Goal: Find specific page/section: Find specific page/section

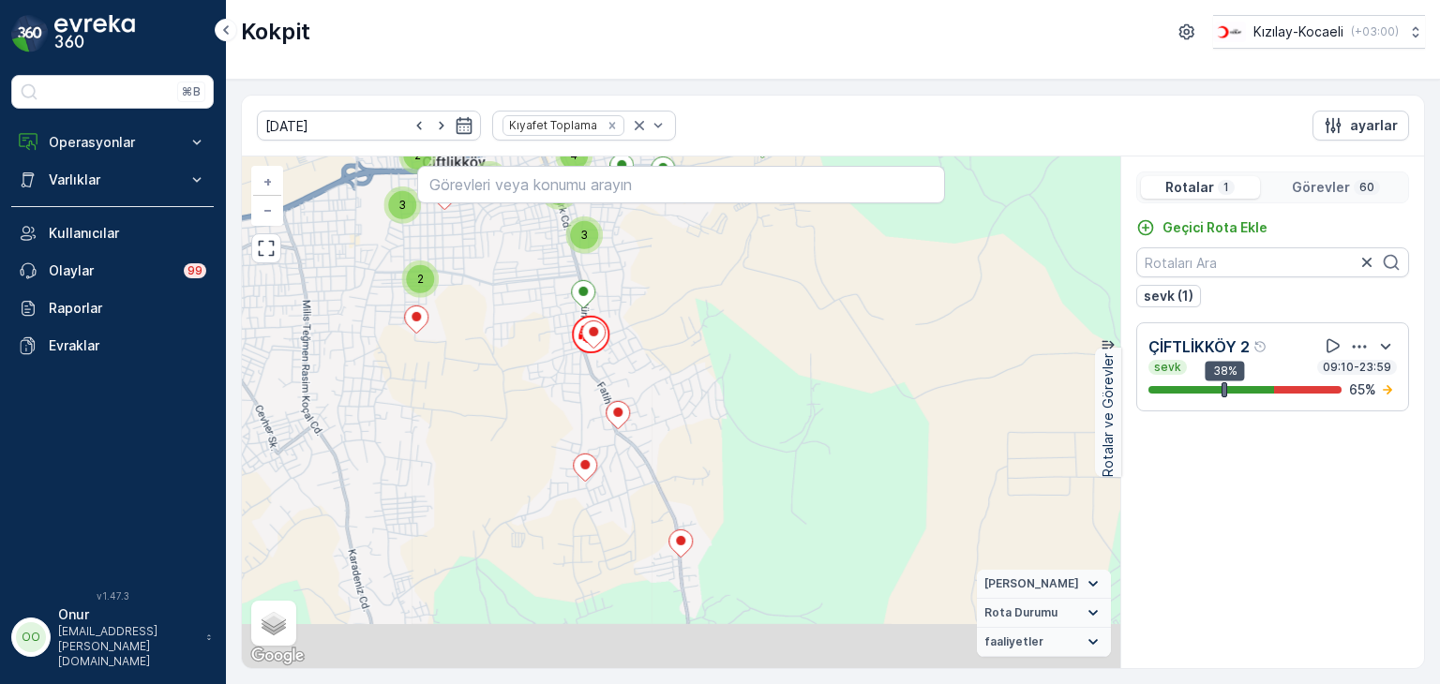
drag, startPoint x: 673, startPoint y: 466, endPoint x: 637, endPoint y: 258, distance: 211.1
click at [639, 259] on div "2 2 2 3 6 3 3 3 4 2 5 3 4 + − Uydu Yol haritası Arazi Karışık Leaflet Klavye kı…" at bounding box center [681, 413] width 878 height 512
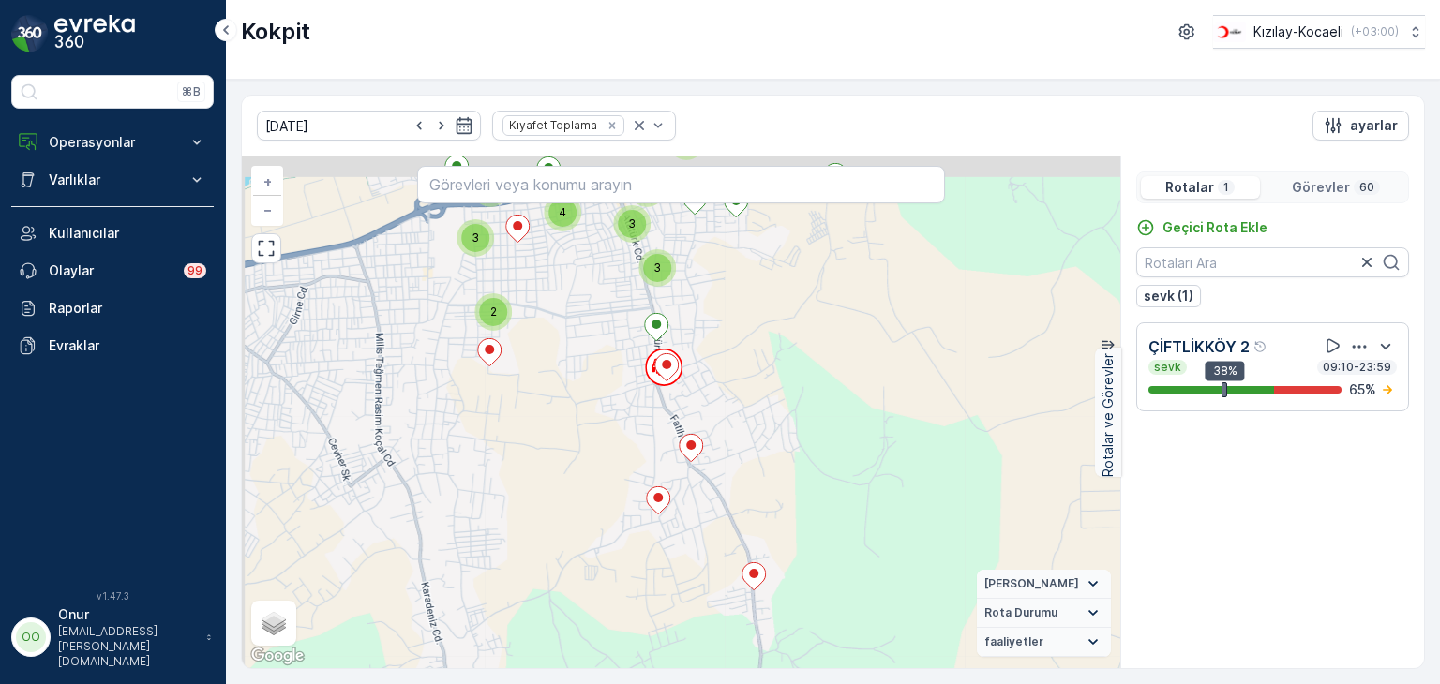
drag, startPoint x: 703, startPoint y: 314, endPoint x: 1020, endPoint y: 346, distance: 318.4
click at [790, 478] on div "2 2 2 3 6 3 3 3 4 2 5 3 4 + − Uydu Yol haritası Arazi Karışık Leaflet Klavye kı…" at bounding box center [681, 413] width 878 height 512
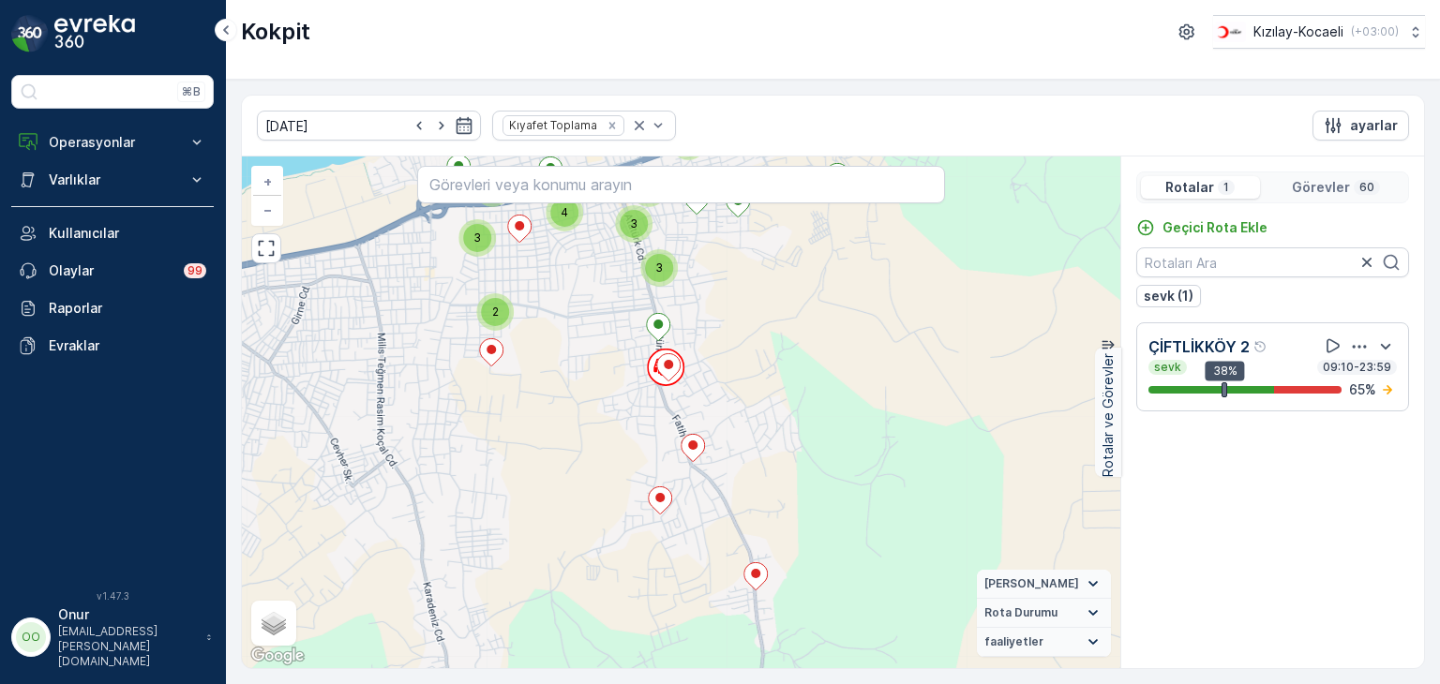
click at [1326, 186] on p "Görevler" at bounding box center [1321, 187] width 58 height 19
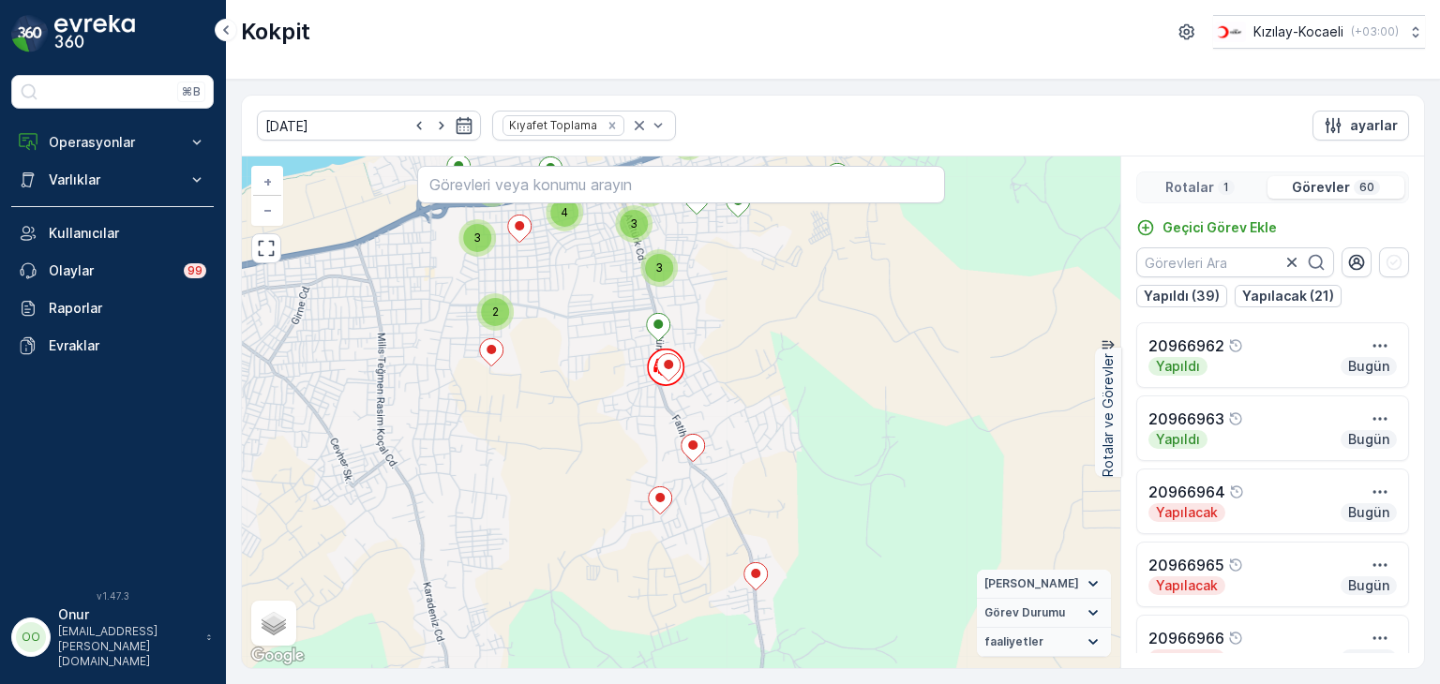
click at [1181, 189] on p "Rotalar" at bounding box center [1189, 187] width 49 height 19
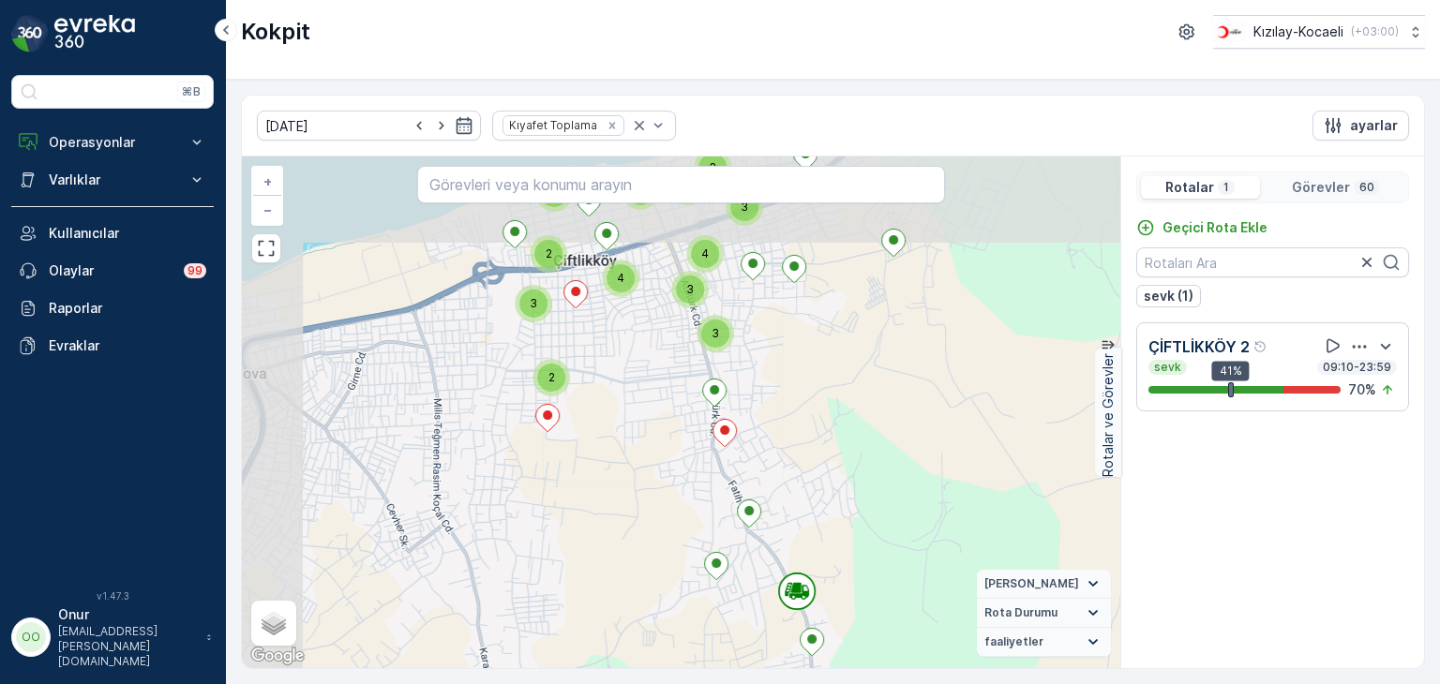
drag, startPoint x: 685, startPoint y: 323, endPoint x: 751, endPoint y: 440, distance: 133.5
click at [761, 469] on div "2 2 2 3 6 3 3 3 4 2 5 3 4 + − Uydu Yol haritası Arazi Karışık Leaflet Klavye kı…" at bounding box center [681, 413] width 878 height 512
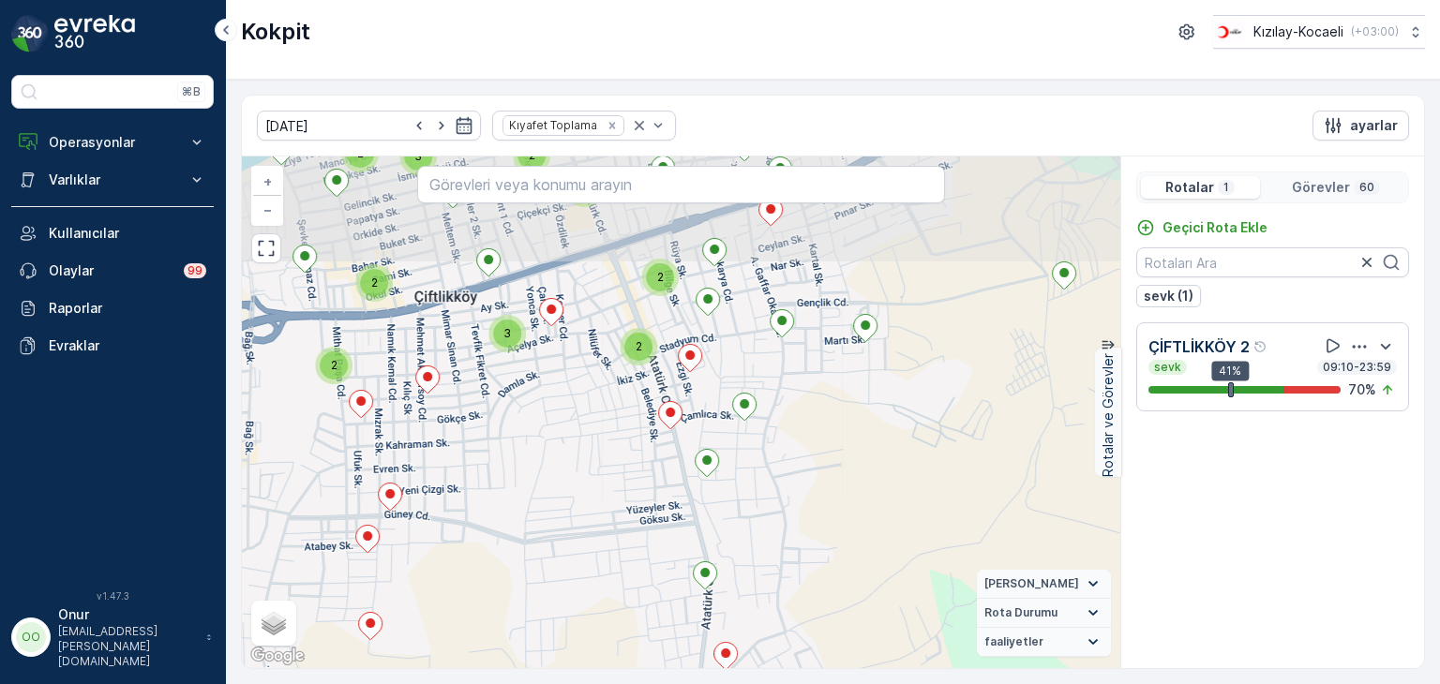
drag, startPoint x: 763, startPoint y: 440, endPoint x: 759, endPoint y: 556, distance: 116.3
click at [759, 556] on div "2 2 2 3 2 2 2 2 2 3 + − Uydu Yol haritası Arazi Karışık Leaflet Klavye kısayoll…" at bounding box center [681, 413] width 878 height 512
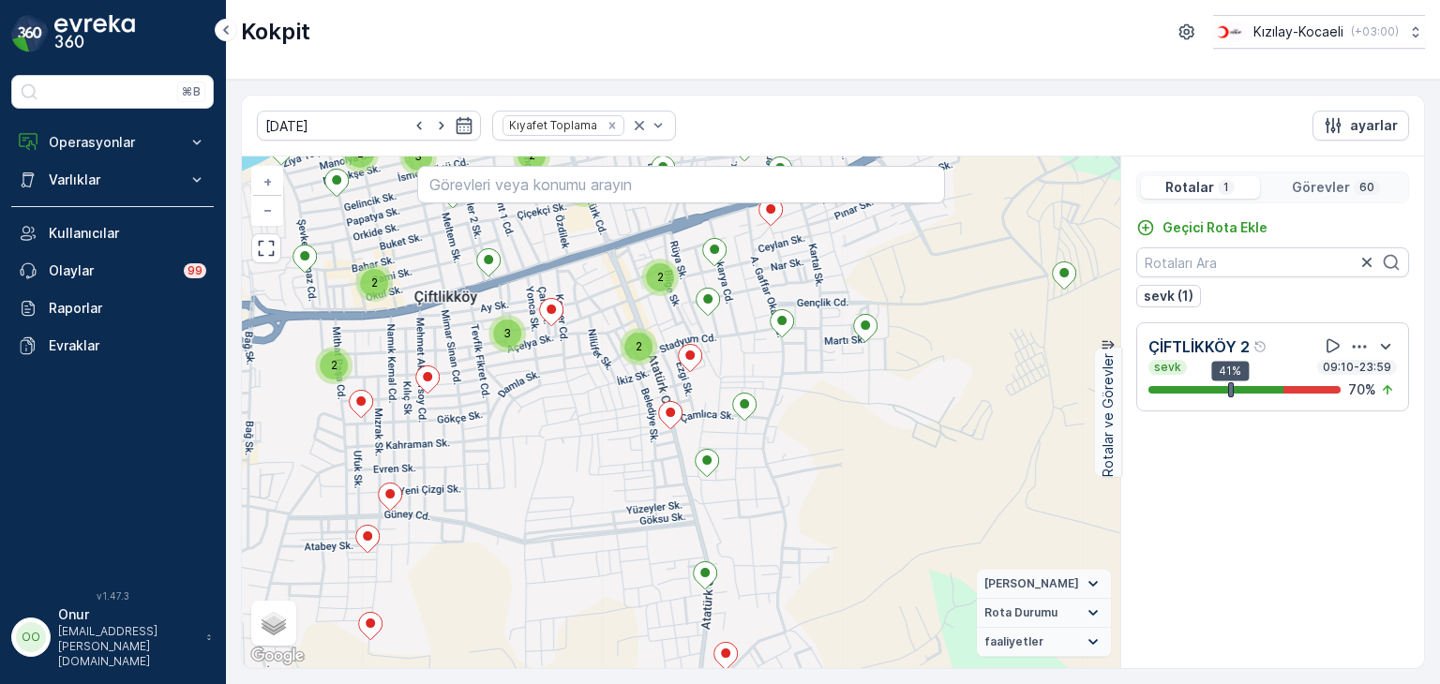
click at [1303, 180] on p "Görevler" at bounding box center [1321, 187] width 58 height 19
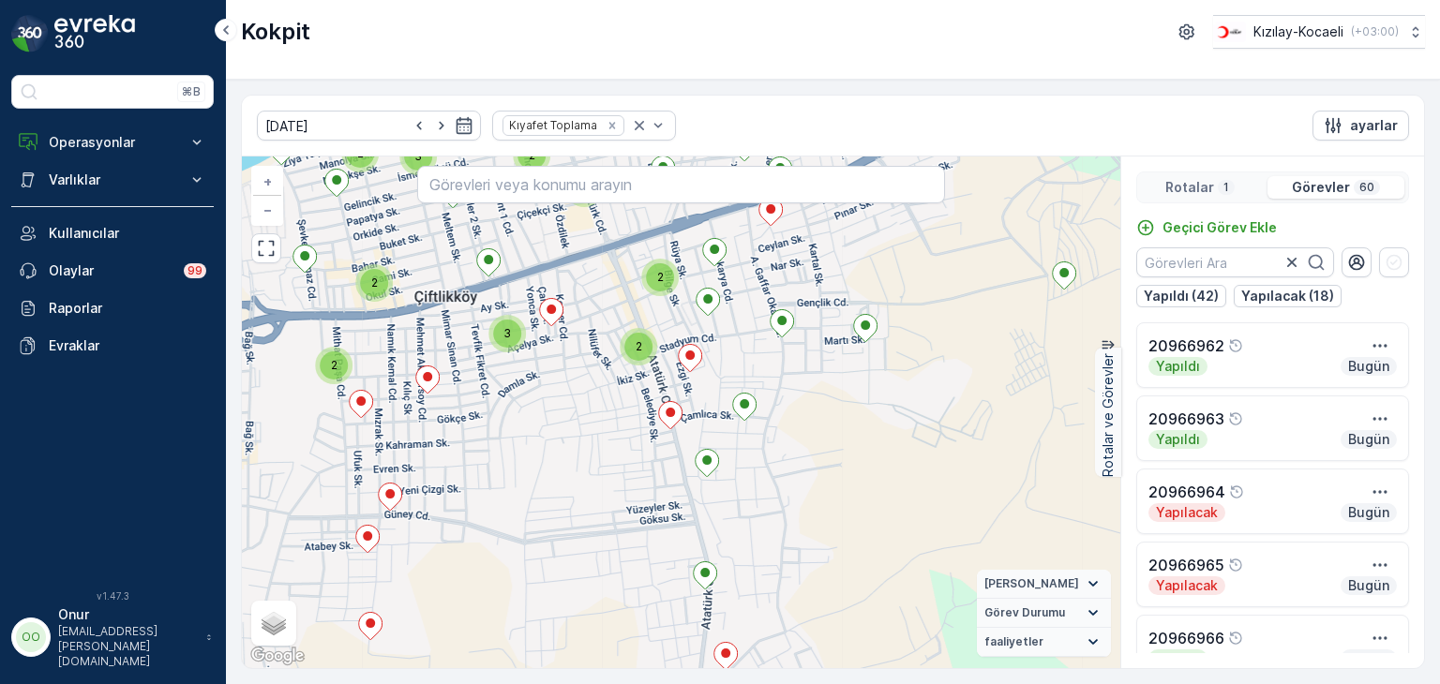
click at [1223, 189] on p "1" at bounding box center [1225, 187] width 9 height 15
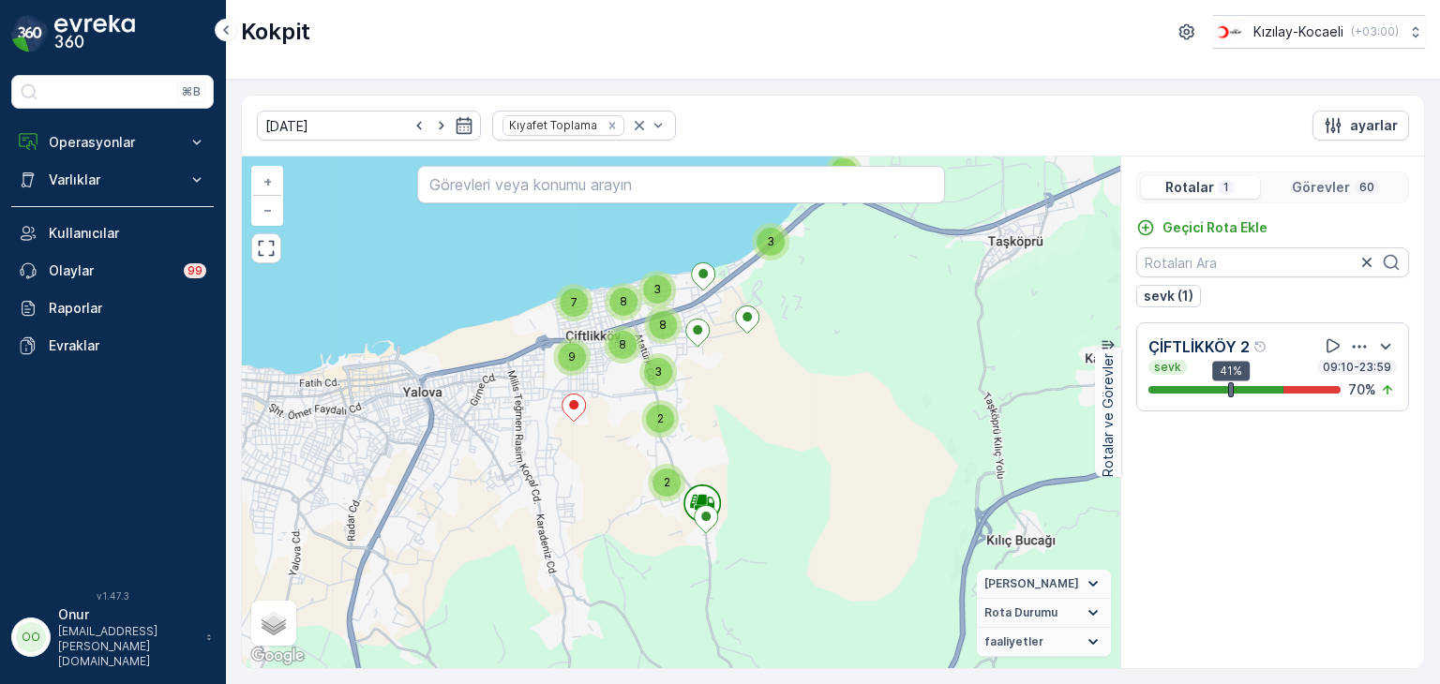
click at [1320, 189] on p "Görevler" at bounding box center [1321, 187] width 58 height 19
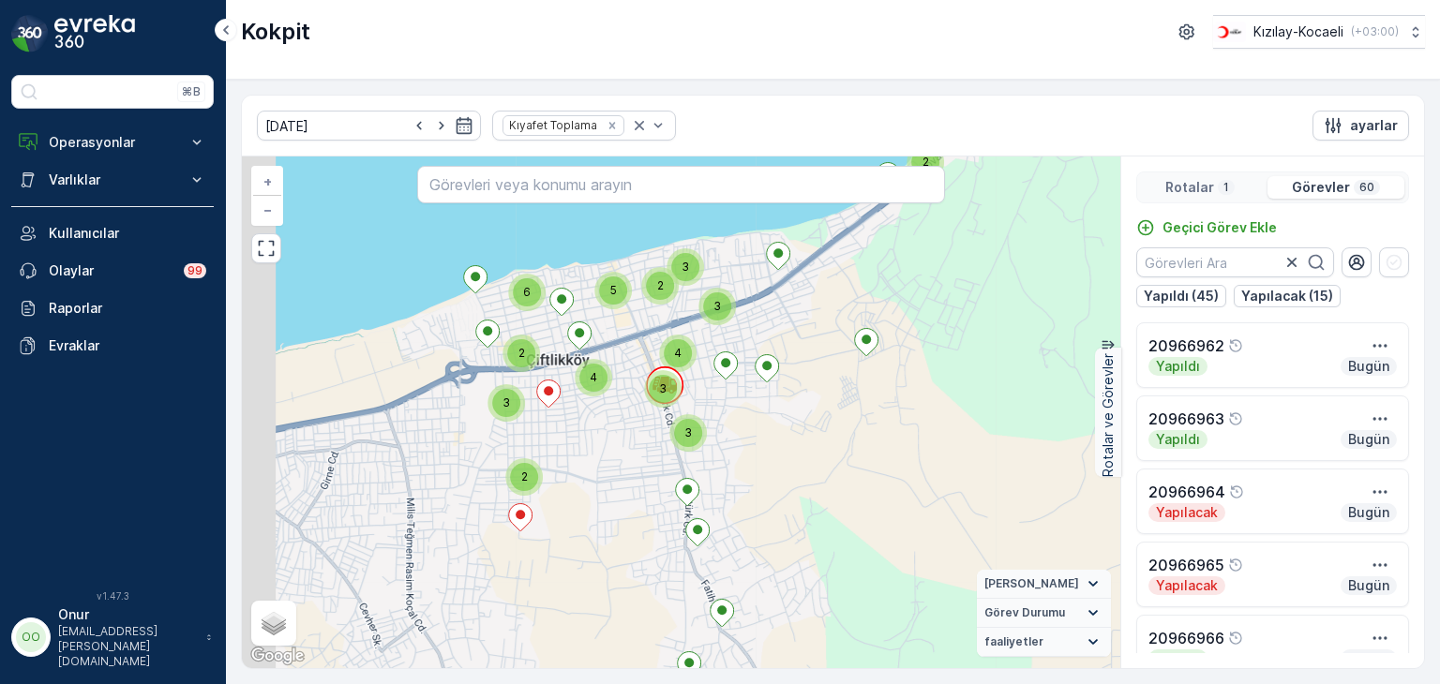
drag, startPoint x: 622, startPoint y: 280, endPoint x: 690, endPoint y: 523, distance: 252.0
click at [690, 452] on div "3" at bounding box center [687, 432] width 37 height 37
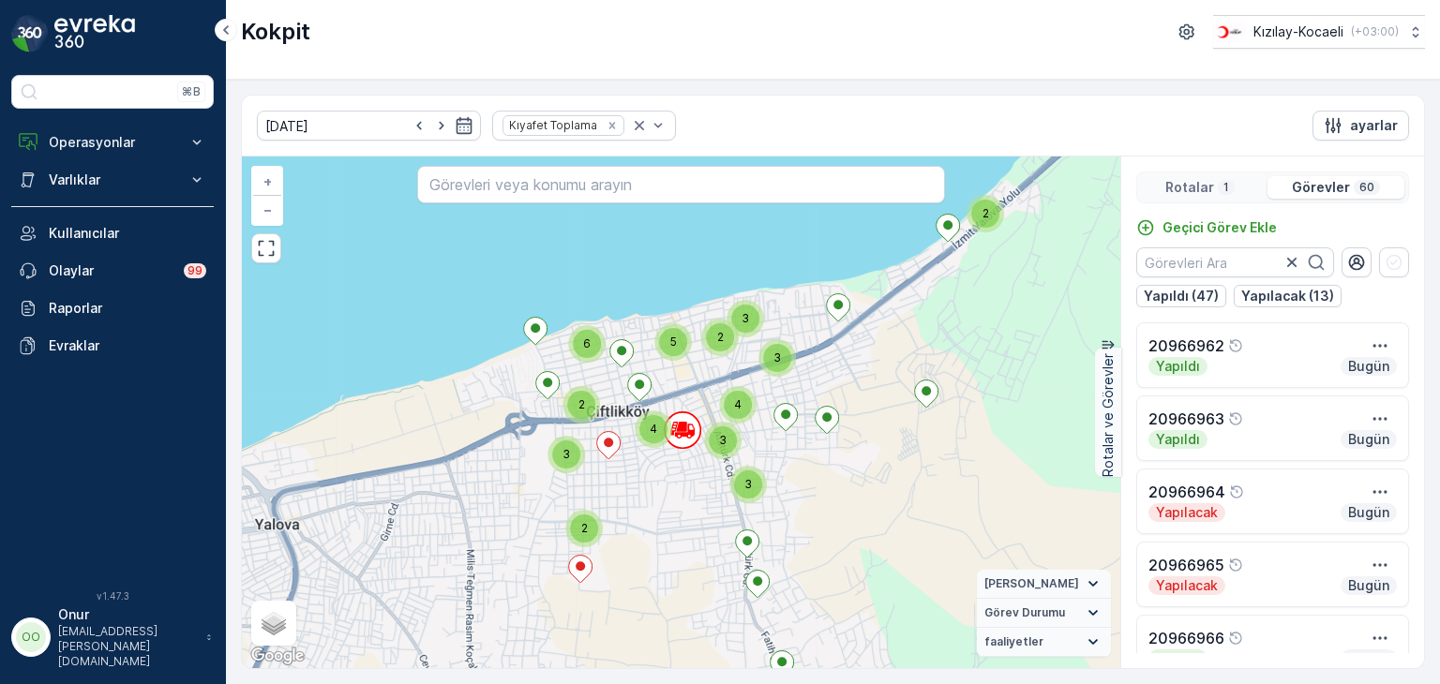
click at [1330, 188] on p "Görevler" at bounding box center [1321, 187] width 58 height 19
click at [1205, 192] on p "Rotalar" at bounding box center [1189, 187] width 49 height 19
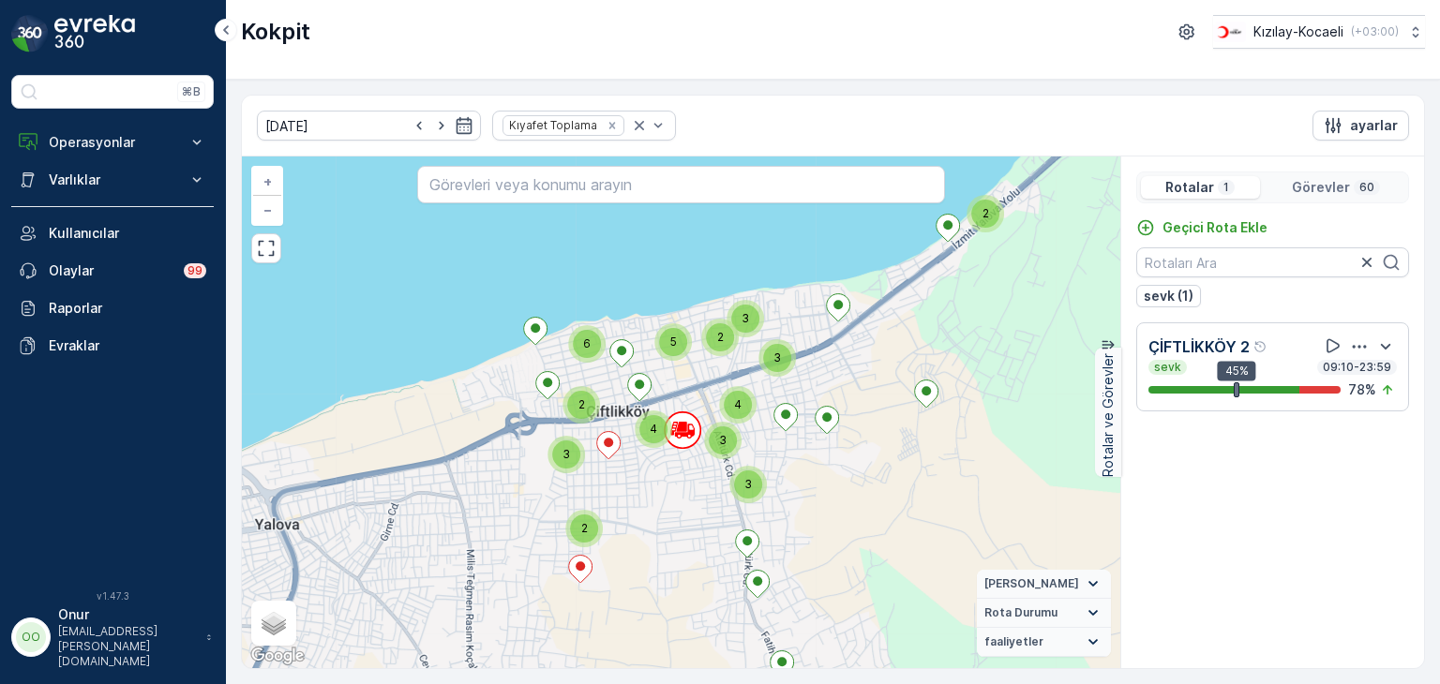
click at [1308, 195] on p "Görevler" at bounding box center [1321, 187] width 58 height 19
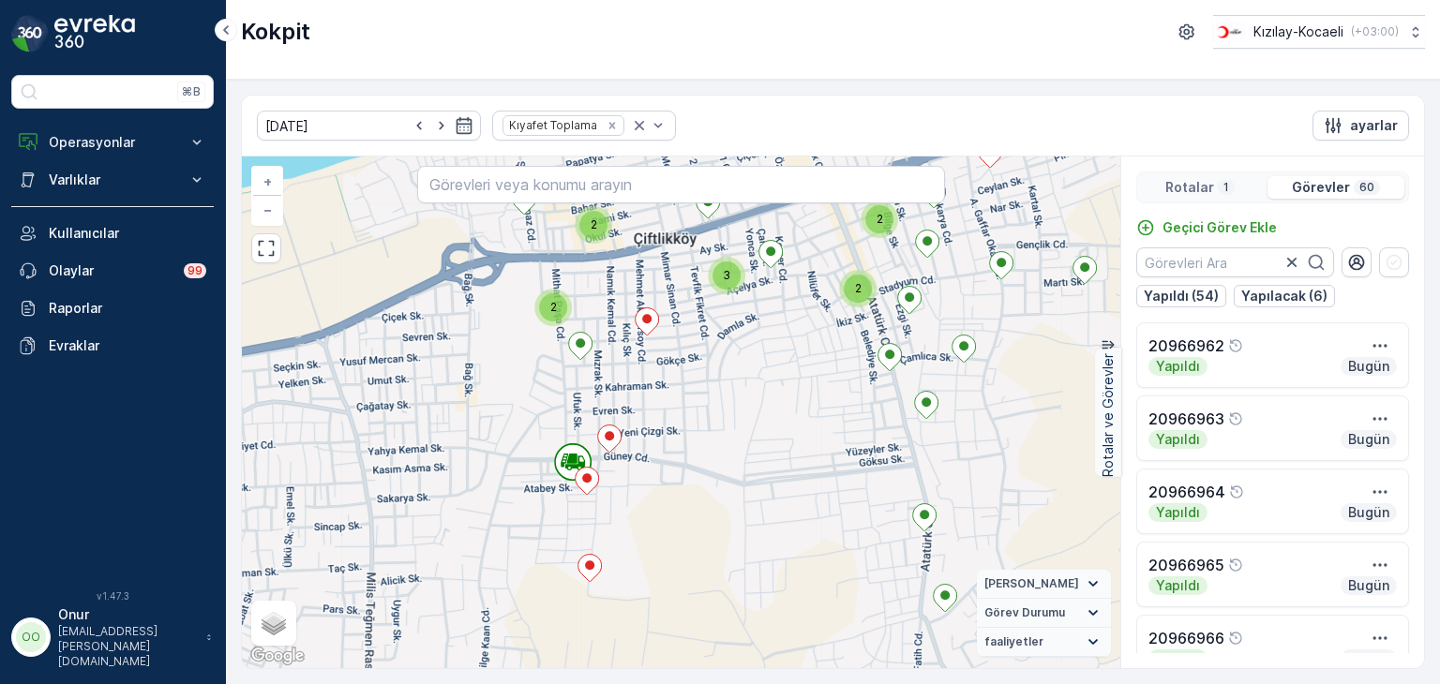
click at [1321, 182] on p "Görevler" at bounding box center [1321, 187] width 58 height 19
click at [1203, 184] on p "Rotalar" at bounding box center [1189, 187] width 49 height 19
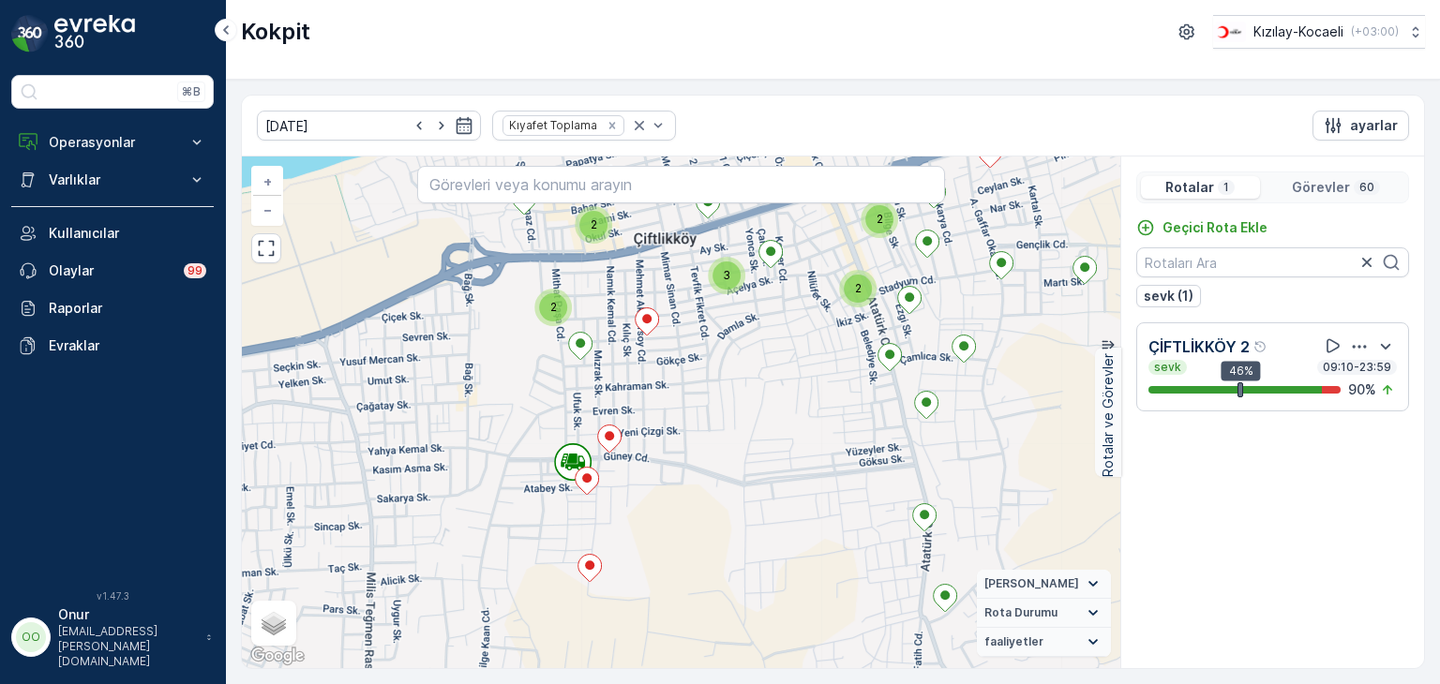
click at [1328, 185] on p "Görevler" at bounding box center [1321, 187] width 58 height 19
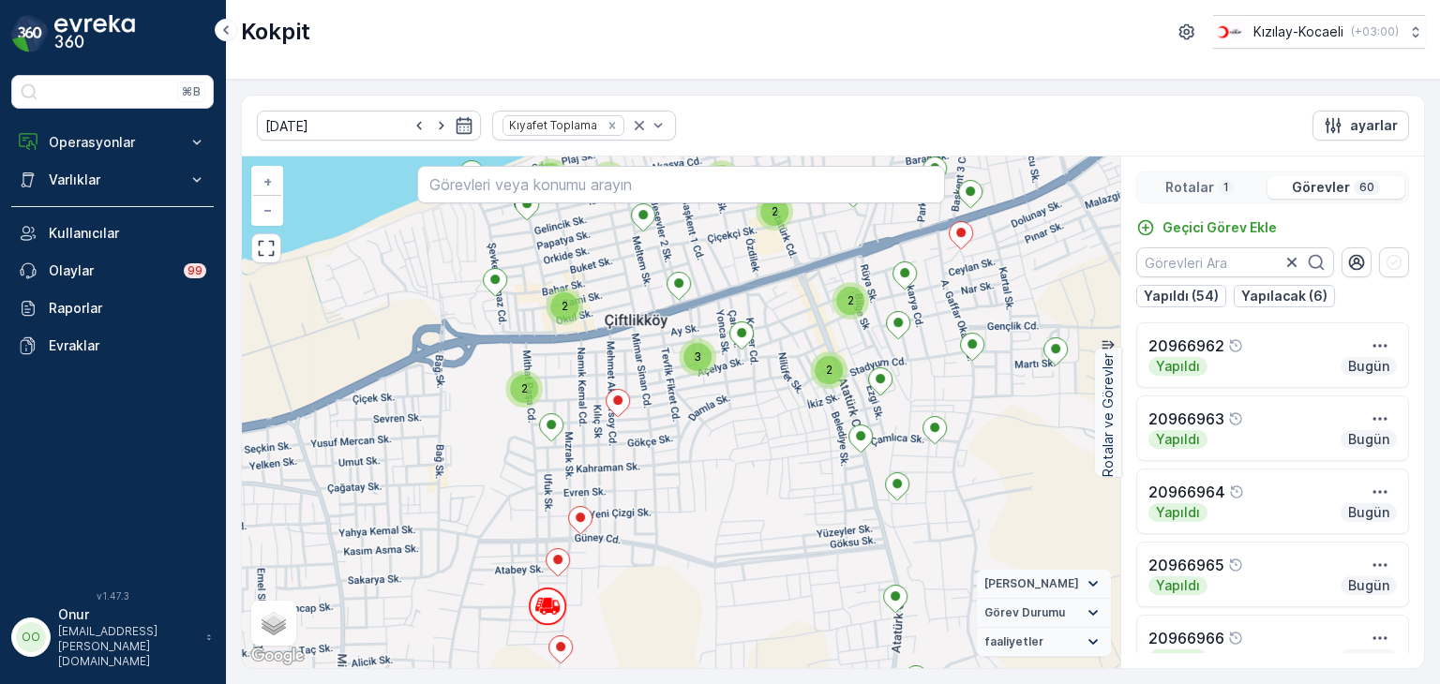
drag, startPoint x: 739, startPoint y: 363, endPoint x: 707, endPoint y: 446, distance: 89.3
click at [707, 446] on div "2 2 2 3 2 2 2 2 2 3 + − Uydu Yol haritası Arazi Karışık Leaflet Klavye kısayoll…" at bounding box center [681, 413] width 878 height 512
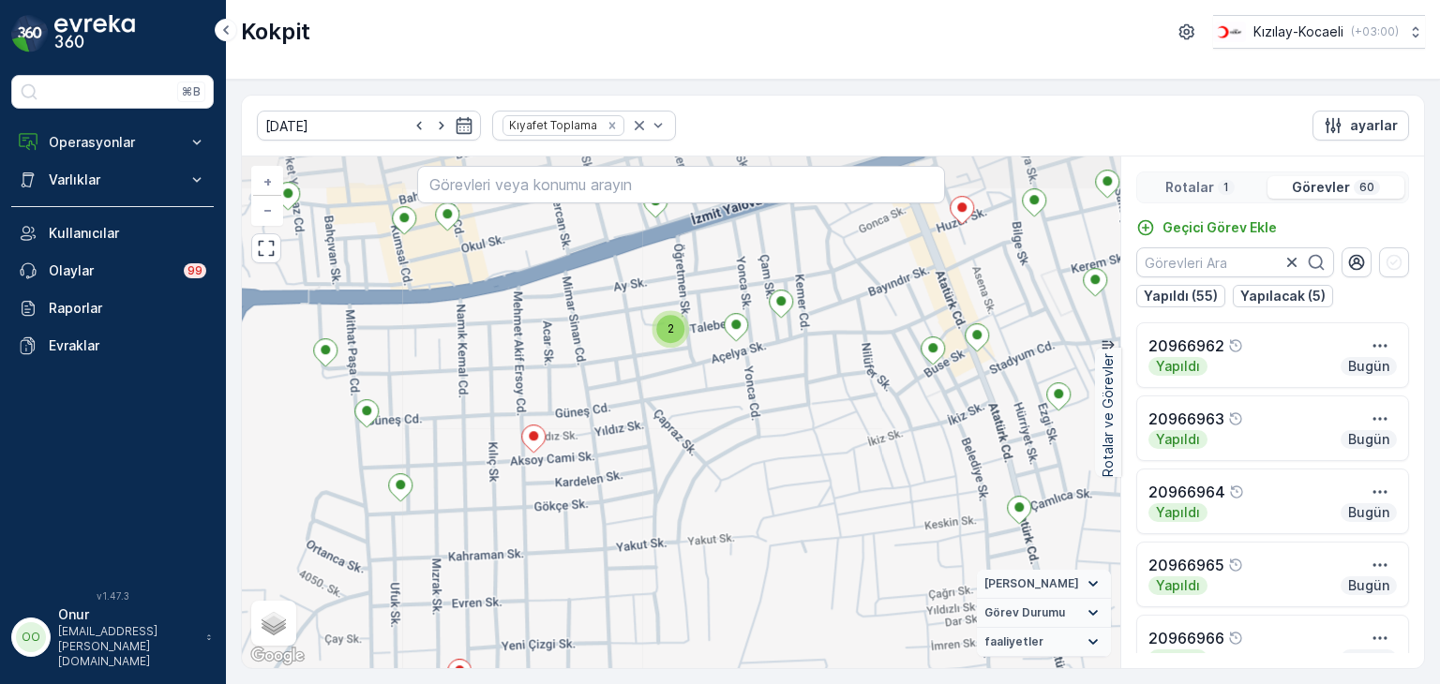
drag, startPoint x: 766, startPoint y: 331, endPoint x: 541, endPoint y: 506, distance: 285.2
click at [541, 506] on div "2 2 2 + − Uydu Yol haritası Arazi Karışık Leaflet Klavye kısayolları Harita Ver…" at bounding box center [681, 413] width 878 height 512
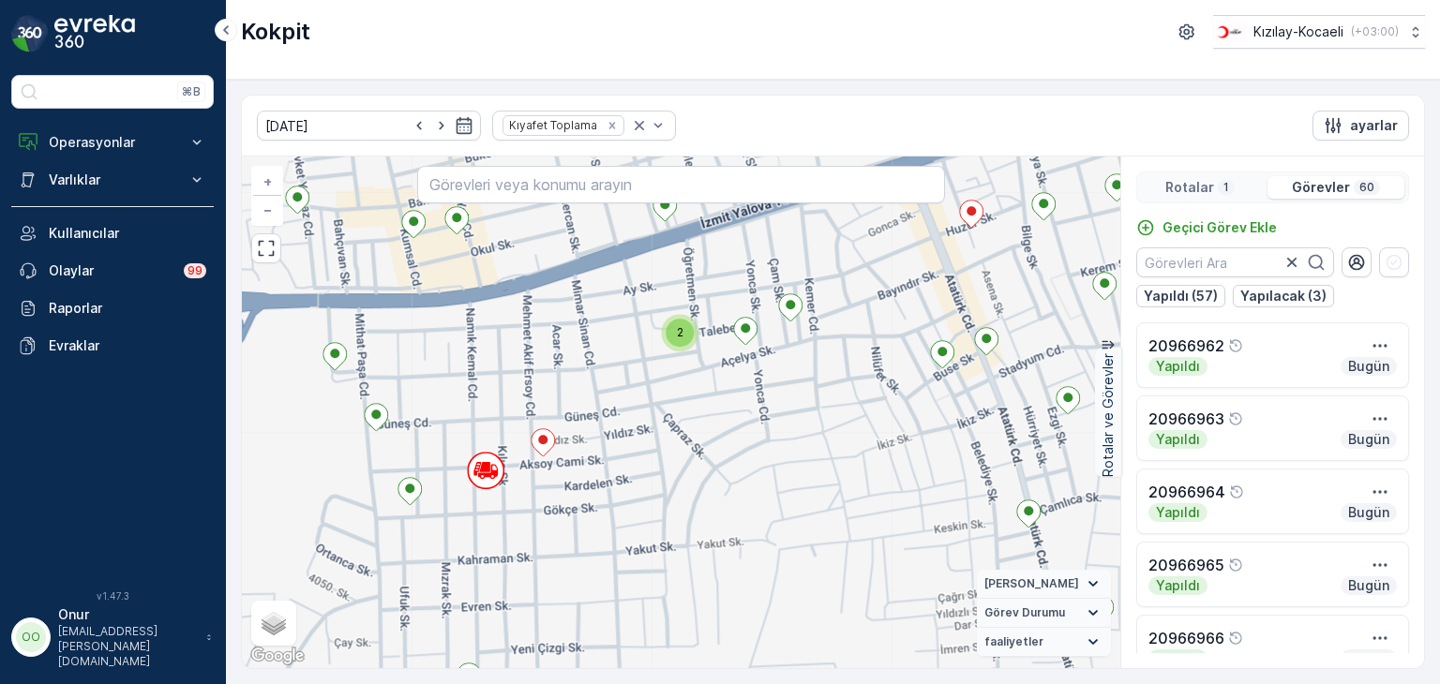
click at [1201, 196] on div "Rotalar 1" at bounding box center [1200, 187] width 119 height 22
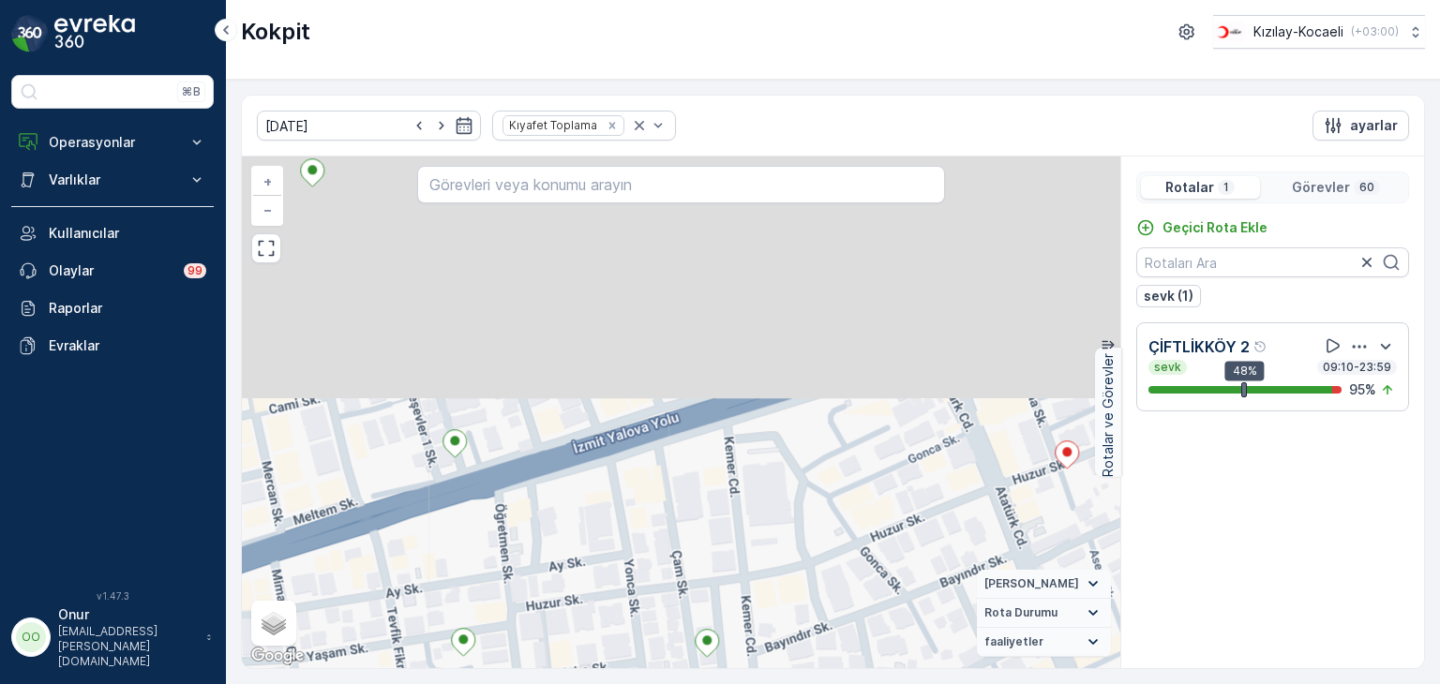
drag, startPoint x: 773, startPoint y: 376, endPoint x: 760, endPoint y: 627, distance: 251.5
click at [760, 627] on div "+ − Uydu Yol haritası Arazi Karışık Leaflet Klavye kısayolları Harita Verileri …" at bounding box center [681, 413] width 878 height 512
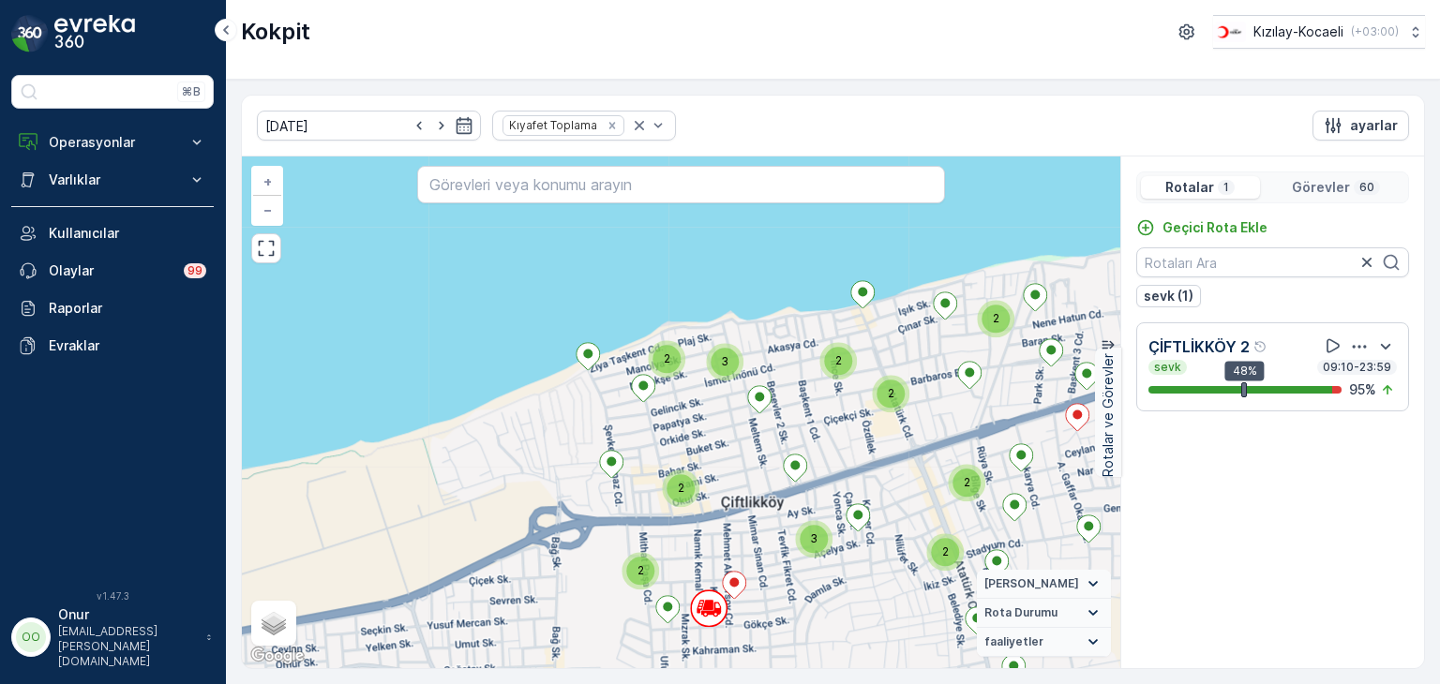
click at [1320, 182] on p "Görevler" at bounding box center [1321, 187] width 58 height 19
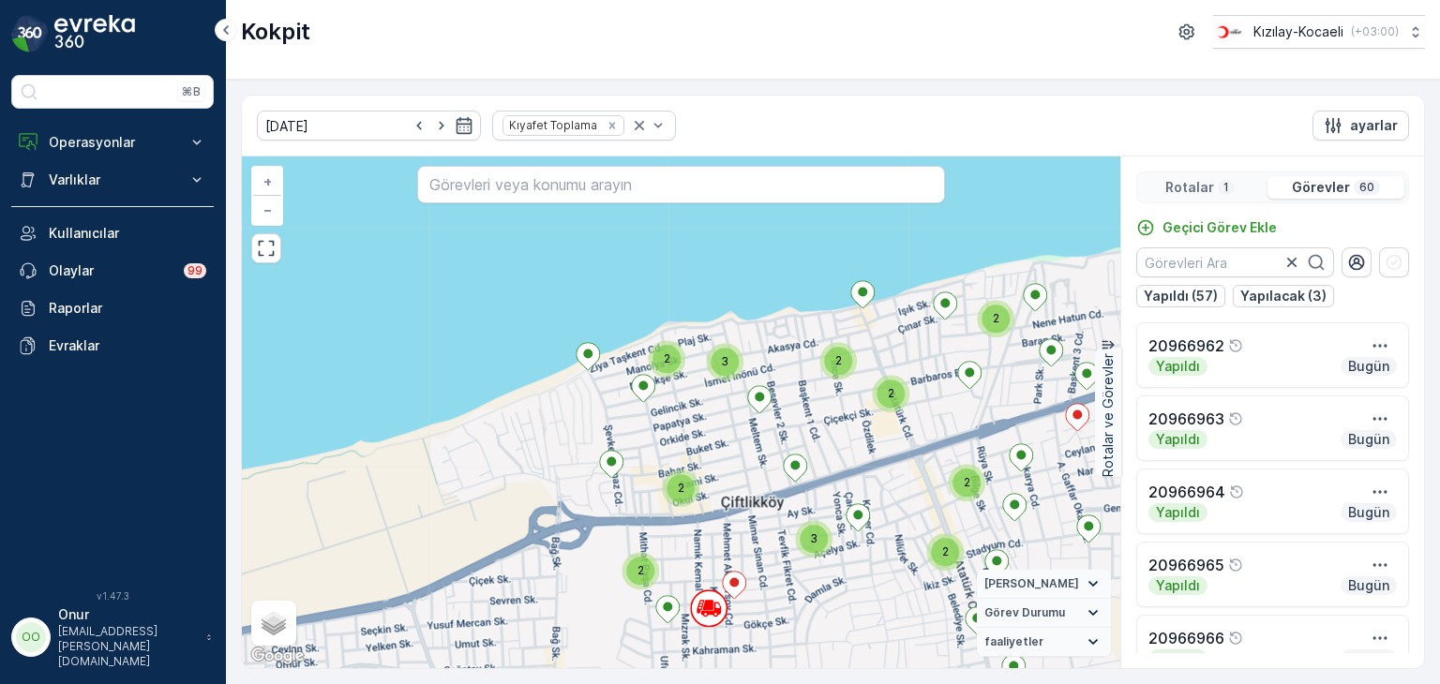
click at [1226, 196] on div "Rotalar 1" at bounding box center [1200, 187] width 119 height 22
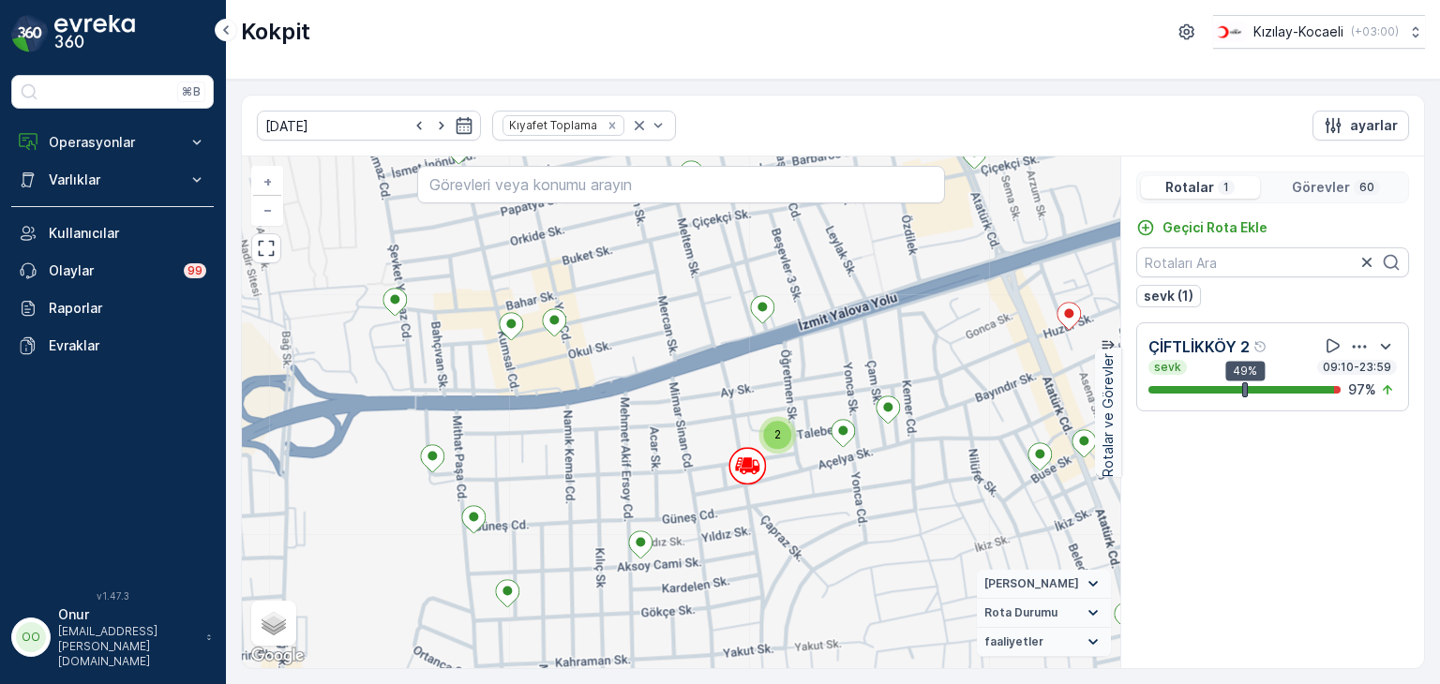
drag, startPoint x: 842, startPoint y: 556, endPoint x: 615, endPoint y: 520, distance: 229.6
click at [615, 520] on div "2 2 2 + − Uydu Yol haritası Arazi Karışık Leaflet Klavye kısayolları Harita Ver…" at bounding box center [681, 413] width 878 height 512
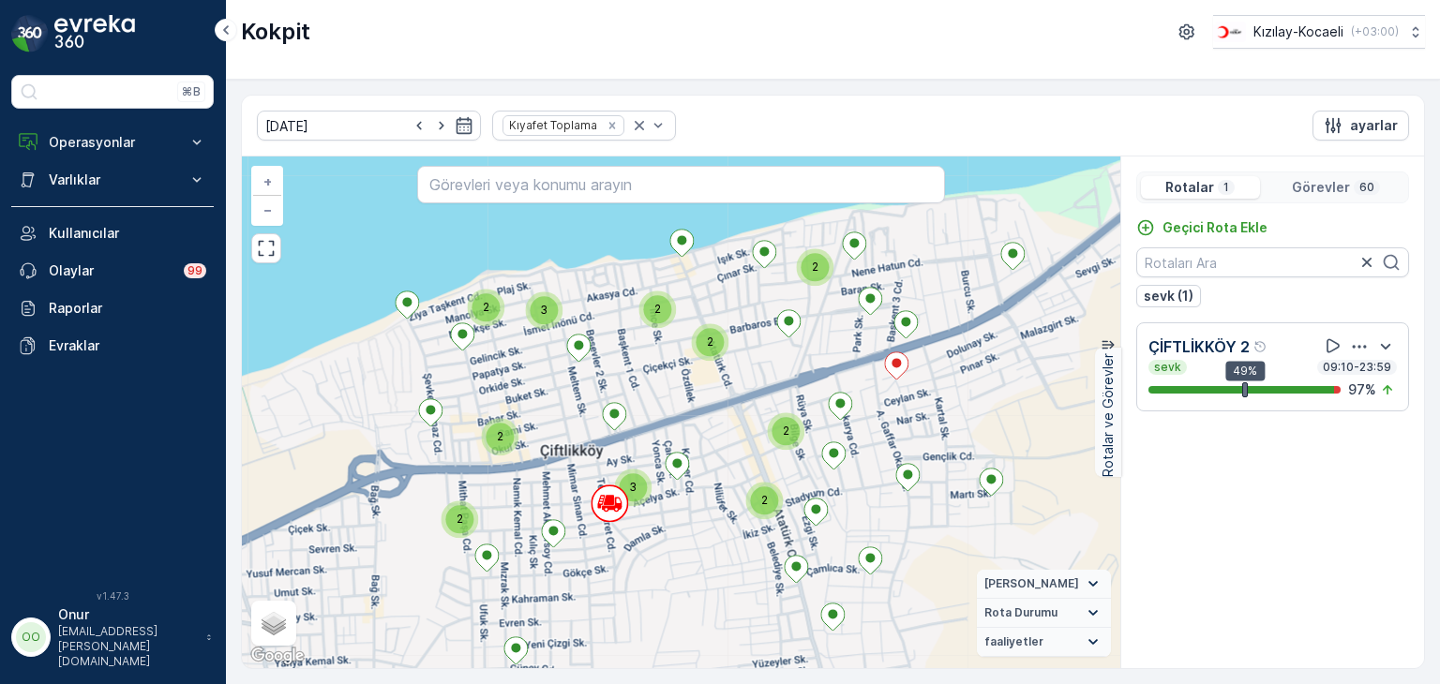
click at [1324, 172] on div "Rotalar 1 Görevler 60" at bounding box center [1272, 188] width 273 height 32
click at [1308, 187] on p "Görevler" at bounding box center [1321, 187] width 58 height 19
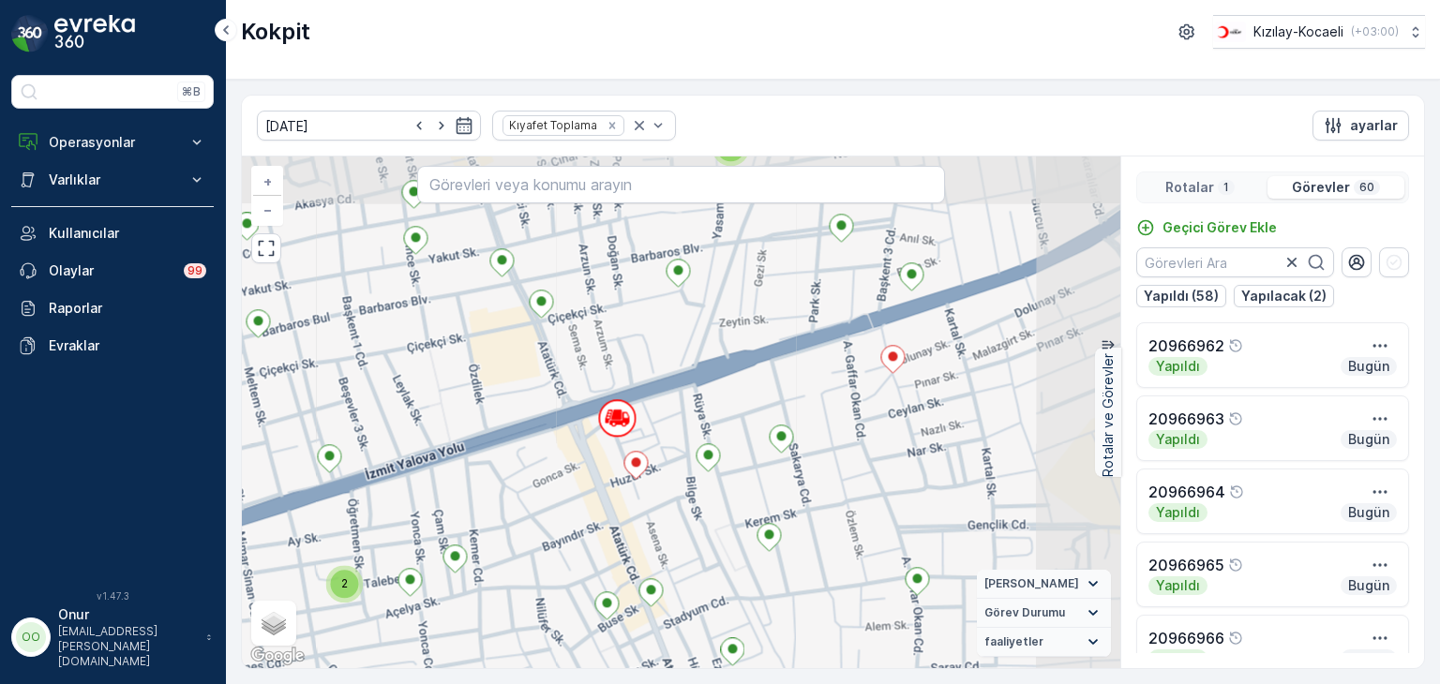
drag, startPoint x: 833, startPoint y: 401, endPoint x: 689, endPoint y: 511, distance: 181.3
click at [689, 511] on div "2 2 2 + − Uydu Yol haritası Arazi Karışık Leaflet Klavye kısayolları Harita Ver…" at bounding box center [681, 413] width 878 height 512
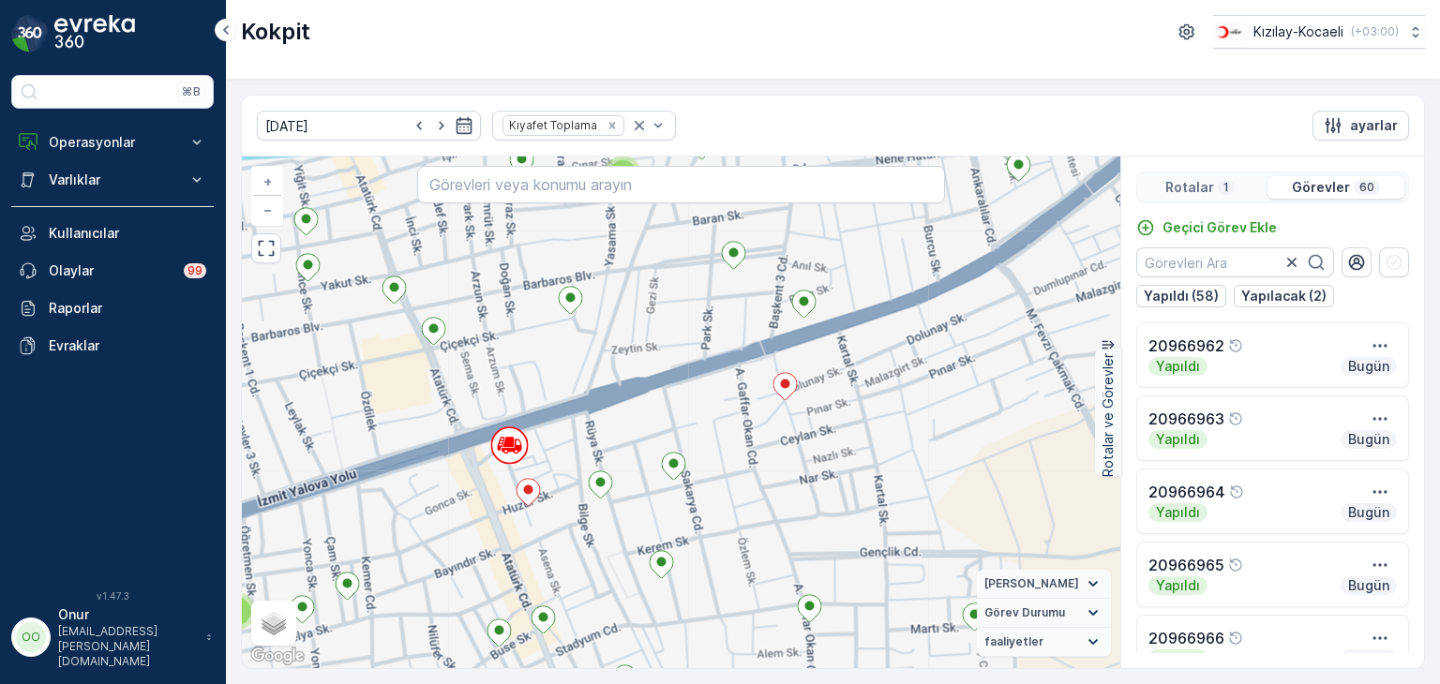
drag, startPoint x: 825, startPoint y: 406, endPoint x: 649, endPoint y: 432, distance: 178.2
click at [649, 432] on div "2 2 2 + − Uydu Yol haritası Arazi Karışık Leaflet Klavye kısayolları Harita Ver…" at bounding box center [681, 413] width 878 height 512
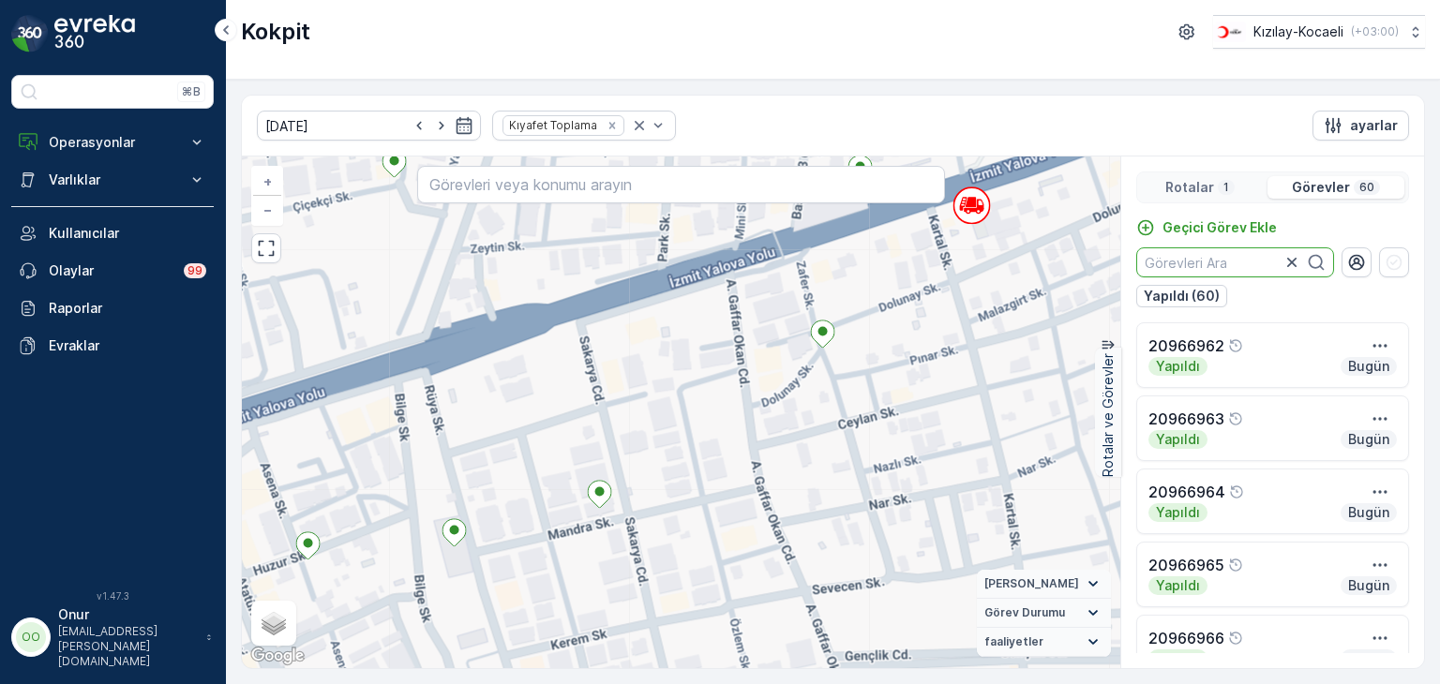
click at [1248, 260] on input "text" at bounding box center [1235, 262] width 198 height 30
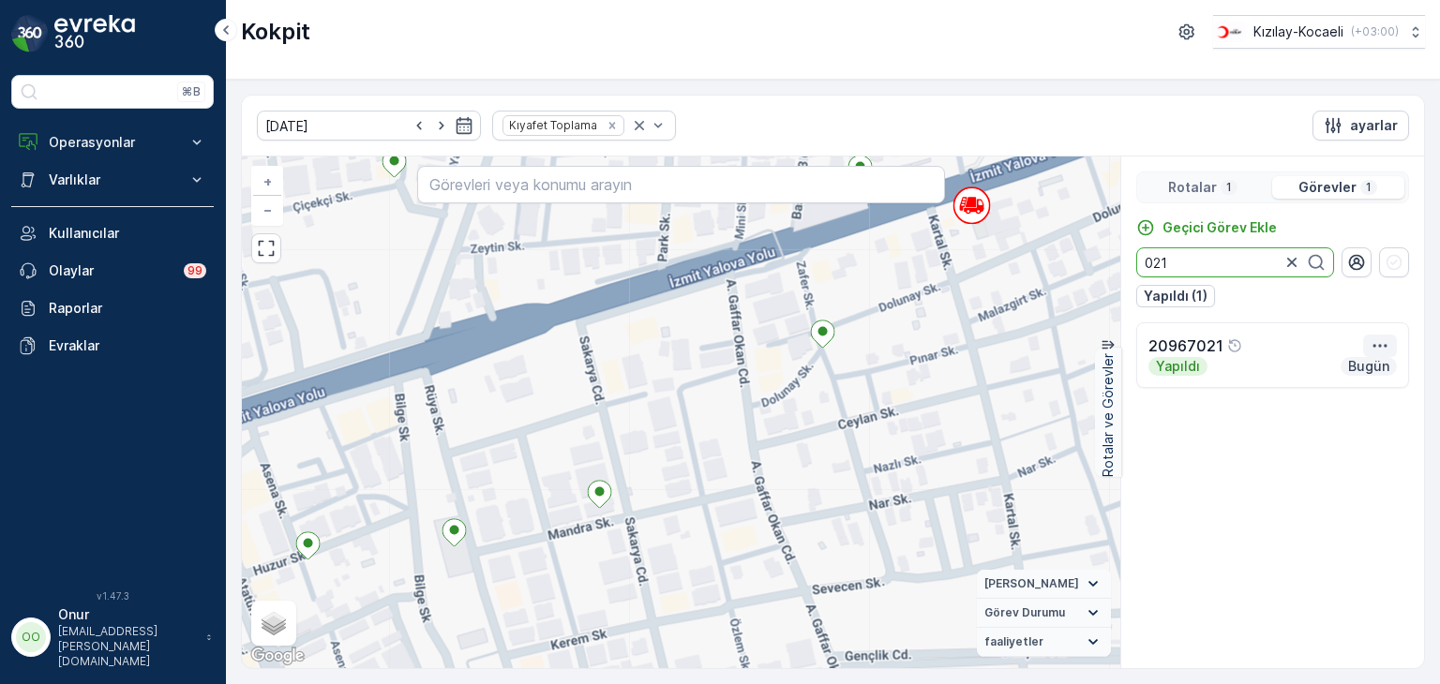
type input "021"
click at [1375, 354] on button "button" at bounding box center [1380, 346] width 34 height 22
click at [1367, 374] on span "Daha fazla ayrıntı görün" at bounding box center [1340, 374] width 149 height 19
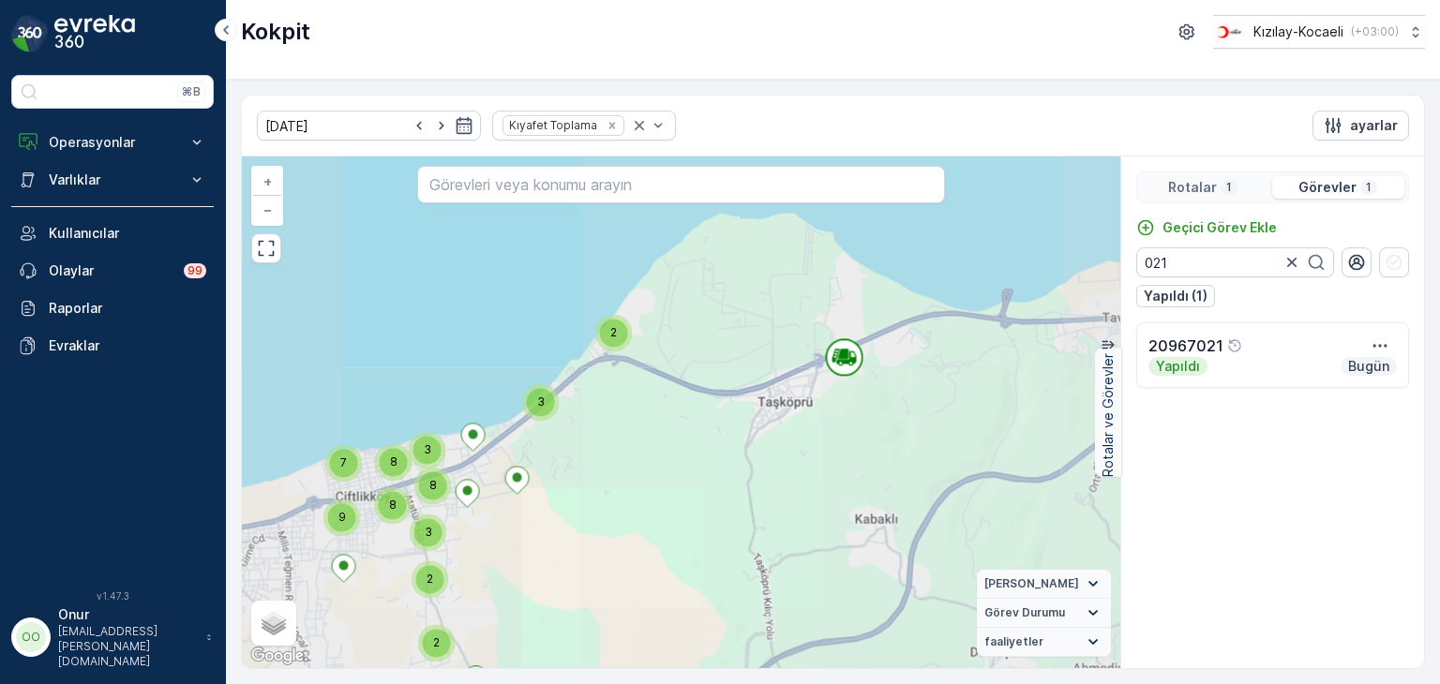
drag, startPoint x: 685, startPoint y: 344, endPoint x: 650, endPoint y: 527, distance: 186.2
click at [650, 527] on div "2 3 2 2 9 7 3 3 8 8 8 + − Uydu Yol haritası Arazi Karışık Leaflet Klavye kısayo…" at bounding box center [681, 413] width 878 height 512
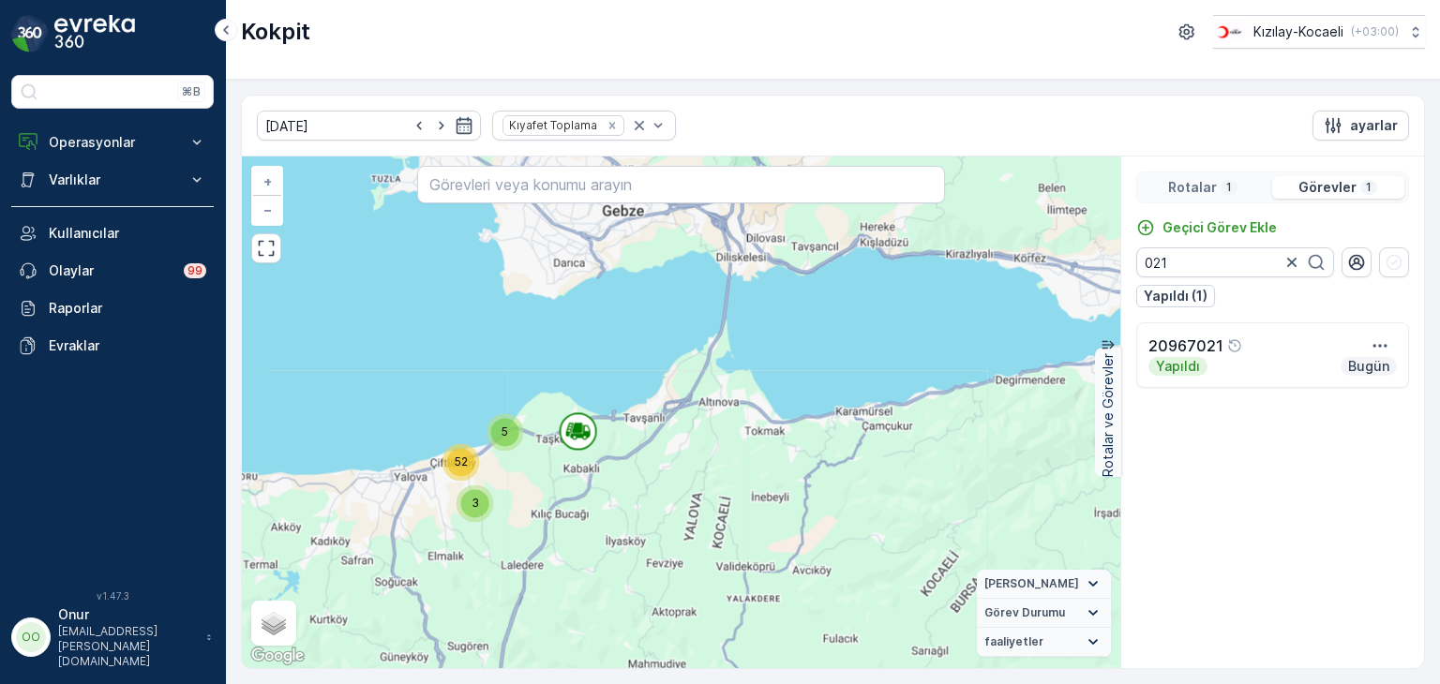
drag, startPoint x: 823, startPoint y: 440, endPoint x: 700, endPoint y: 444, distance: 122.9
click at [700, 444] on div "5 3 52 + − Uydu Yol haritası Arazi Karışık Leaflet Klavye kısayolları Harita Ve…" at bounding box center [681, 413] width 878 height 512
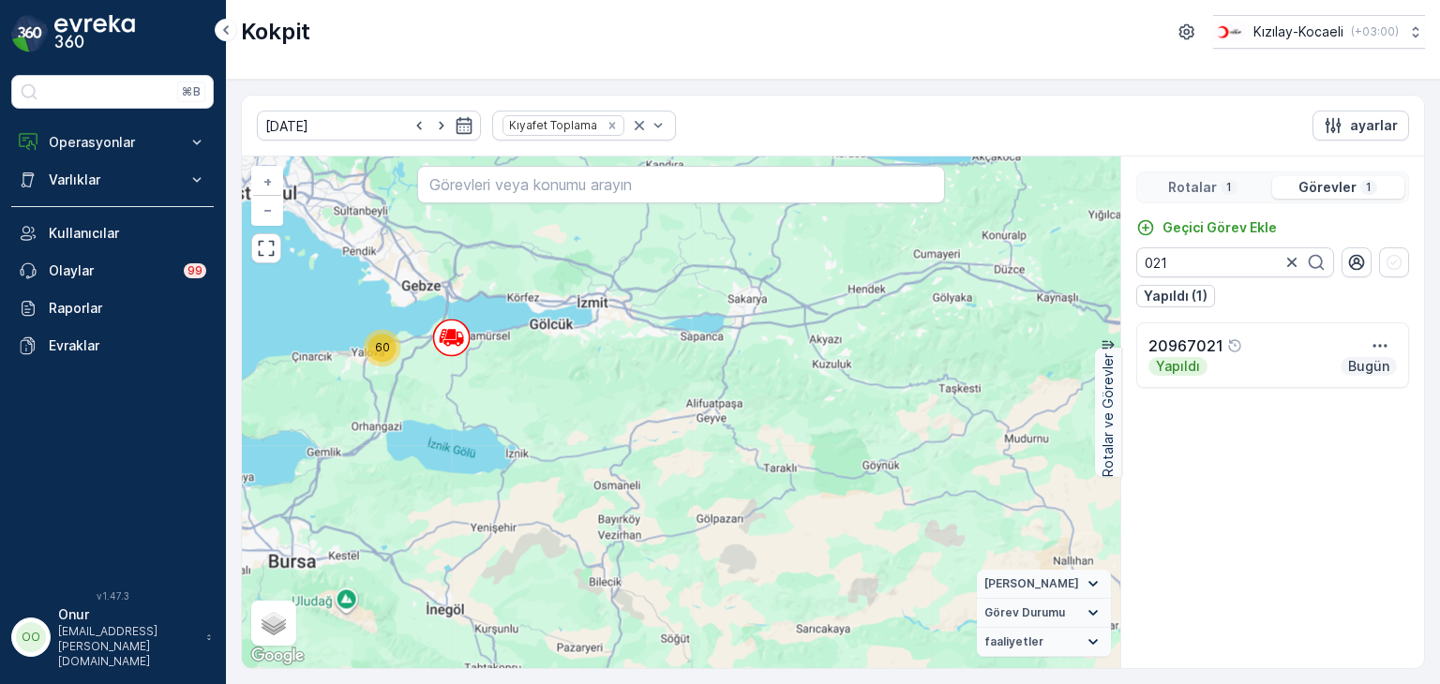
click at [1214, 188] on p "Rotalar" at bounding box center [1192, 187] width 49 height 19
